Goal: Transaction & Acquisition: Purchase product/service

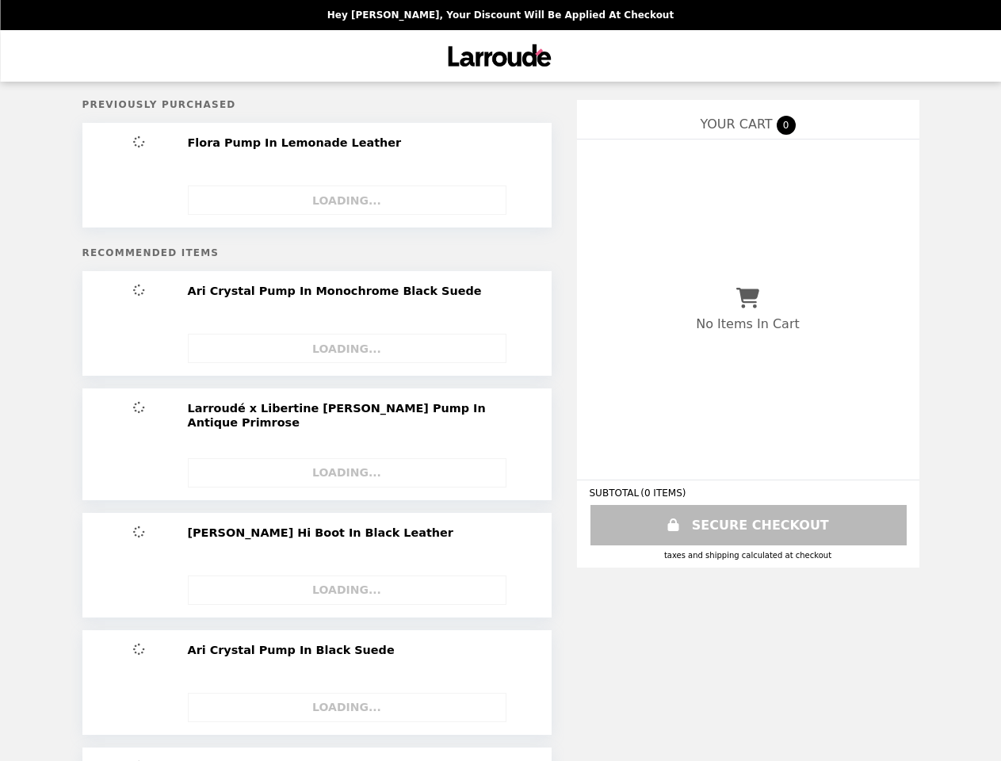
select select "**********"
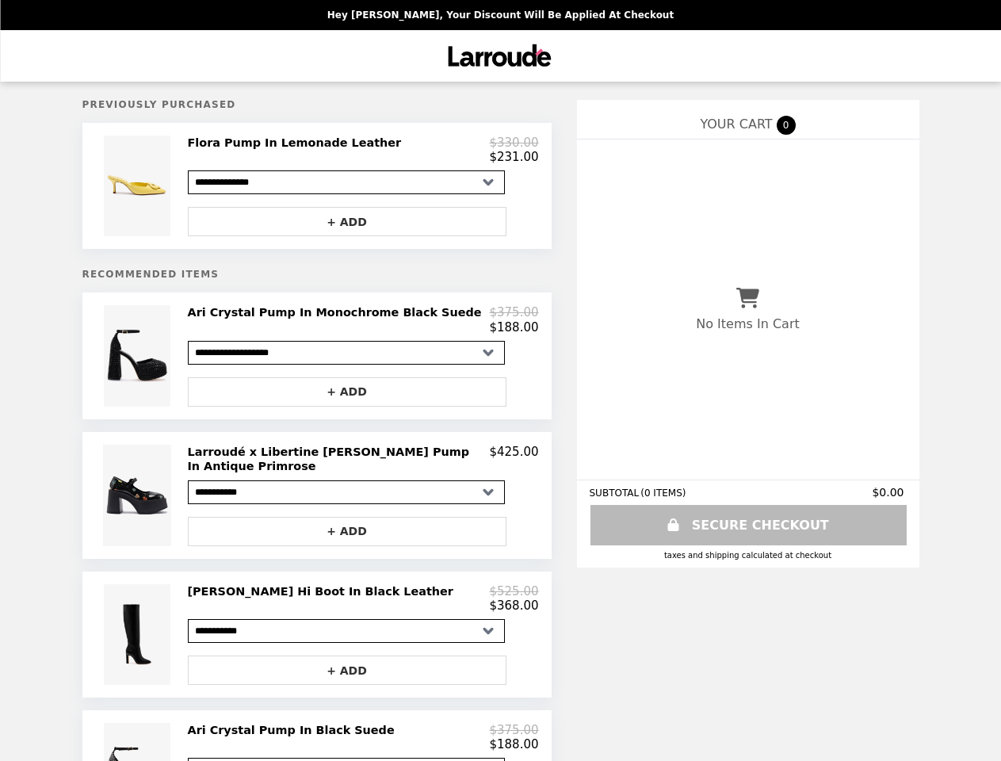
click at [154, 189] on img at bounding box center [139, 186] width 71 height 101
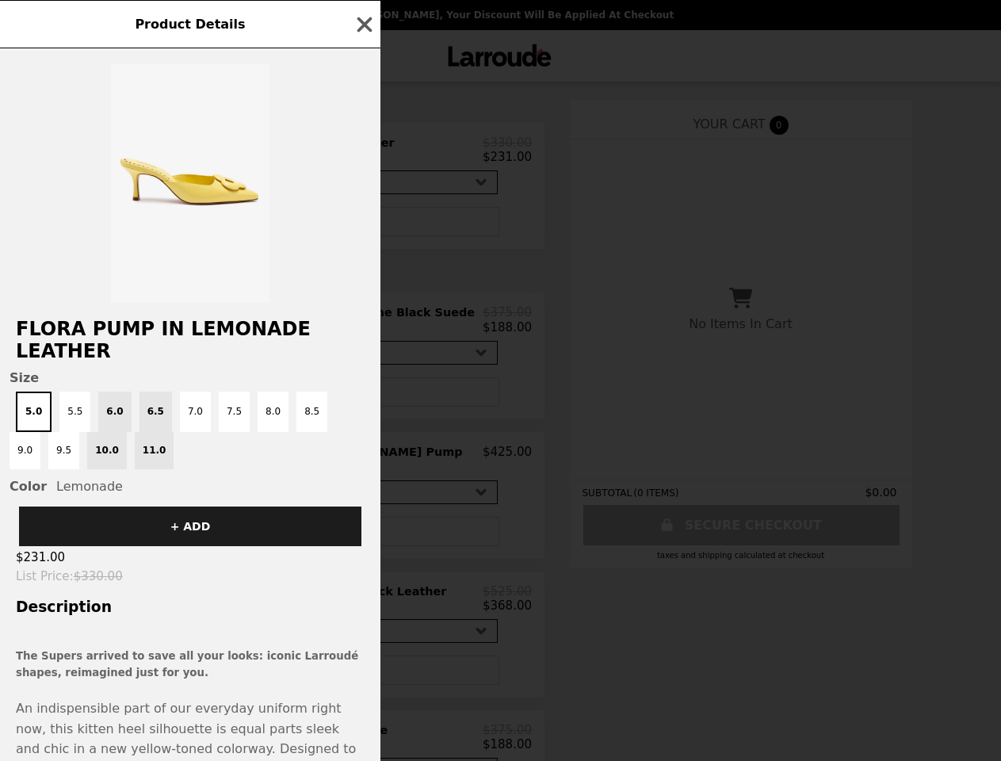
click at [363, 153] on div "Product Details Flora Pump In Lemonade Leather Size 5.0 5.5 6.0 6.5 7.0 7.5 8.0…" at bounding box center [500, 380] width 1001 height 761
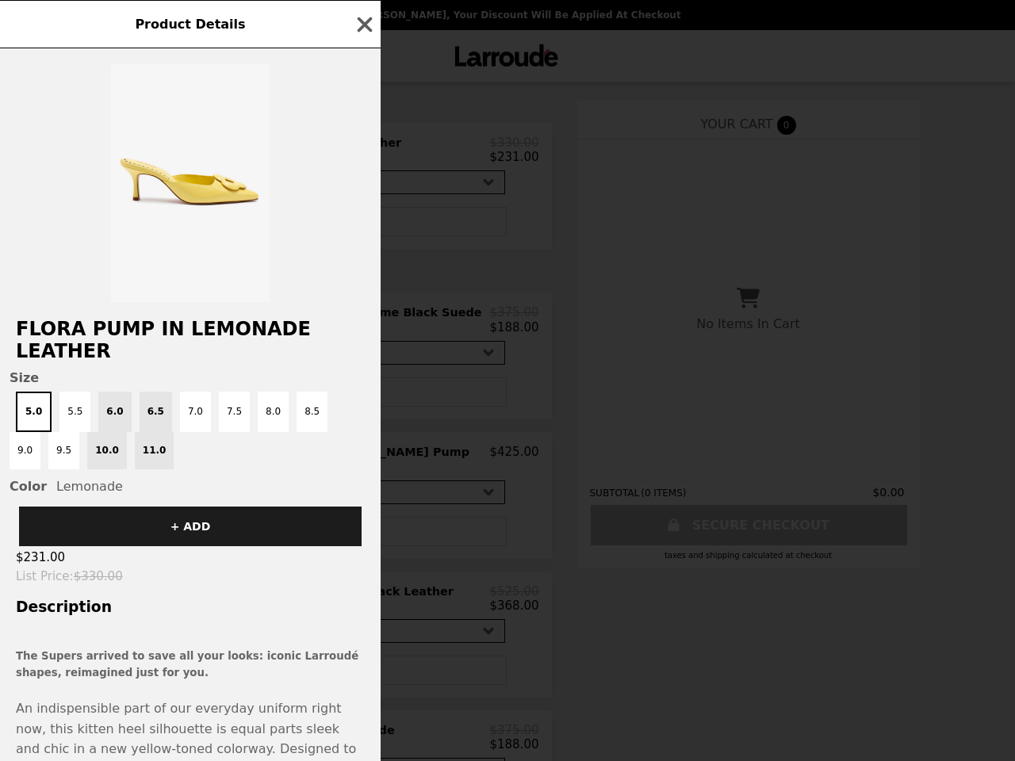
click at [361, 226] on div at bounding box center [190, 175] width 380 height 254
click at [154, 370] on span "Size" at bounding box center [190, 377] width 361 height 15
click at [363, 327] on h2 "Flora Pump In Lemonade Leather" at bounding box center [190, 340] width 380 height 44
click at [361, 400] on div "Product Details Flora Pump In Lemonade Leather Size 5.0 5.5 6.0 6.5 7.0 7.5 8.0…" at bounding box center [507, 380] width 1015 height 761
click at [154, 507] on button "+ ADD" at bounding box center [190, 527] width 342 height 40
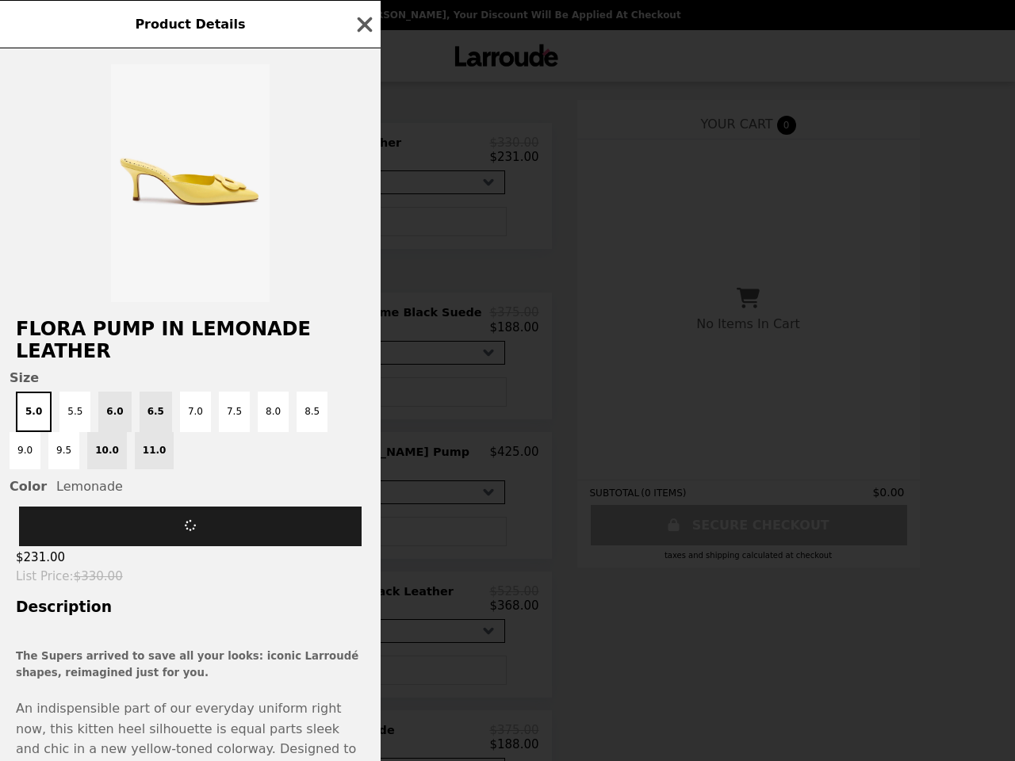
click at [363, 461] on h2 "Larroudé x Libertine [PERSON_NAME] Pump In Antique Primrose" at bounding box center [339, 459] width 302 height 29
